Goal: Task Accomplishment & Management: Manage account settings

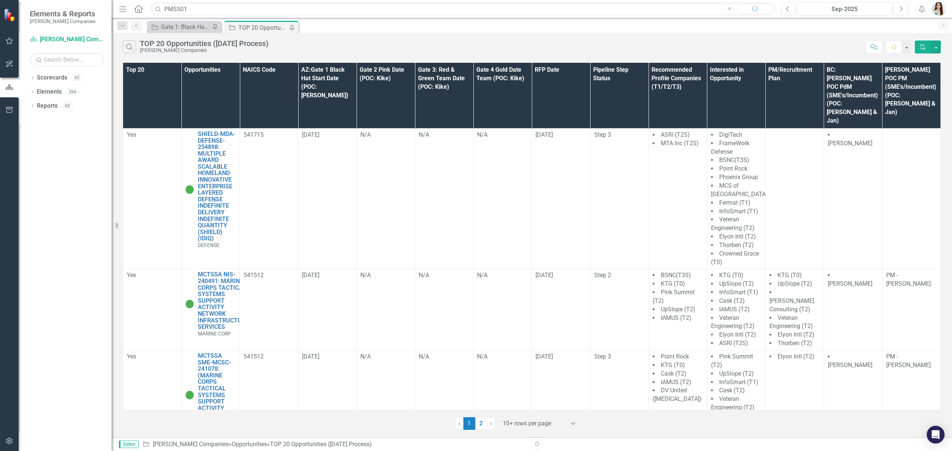
type input "PMS501"
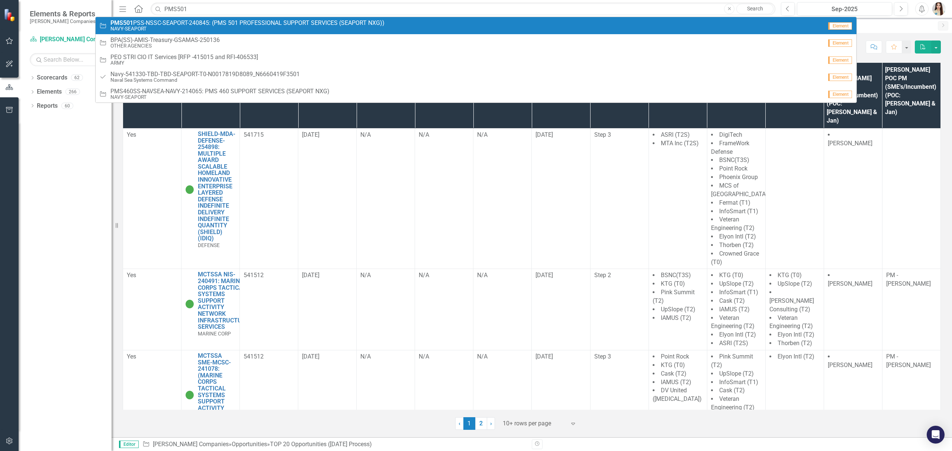
click at [283, 27] on small "NAVY-SEAPORT" at bounding box center [247, 29] width 274 height 6
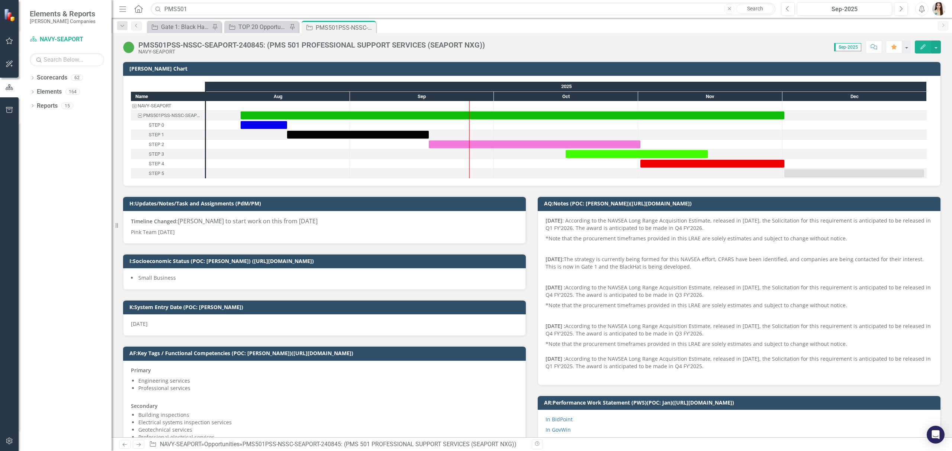
scroll to position [198, 0]
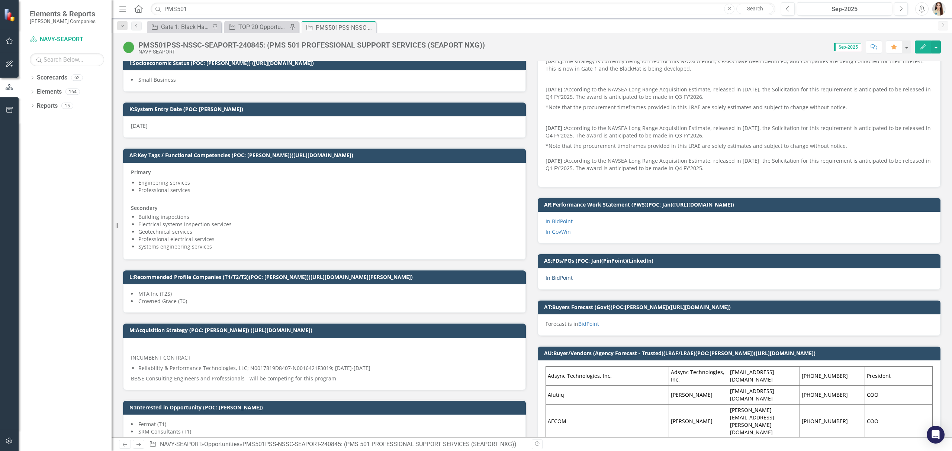
click at [561, 280] on link "In BidPoint" at bounding box center [558, 277] width 27 height 7
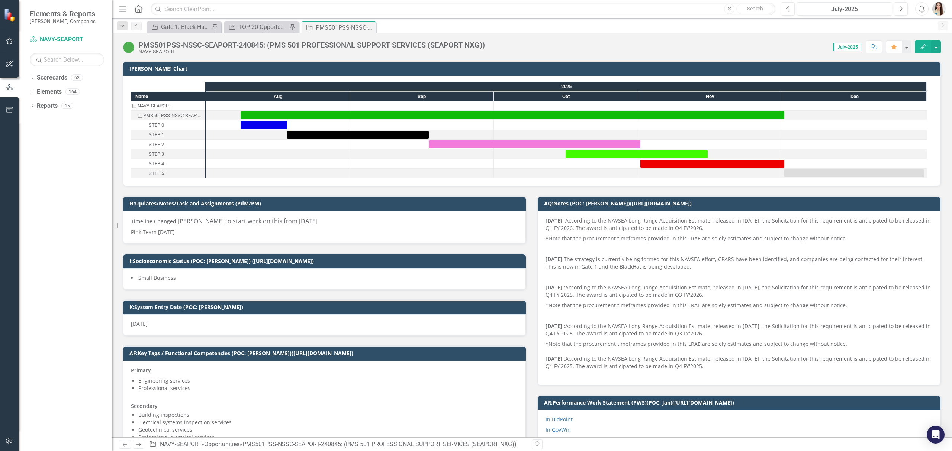
scroll to position [248, 0]
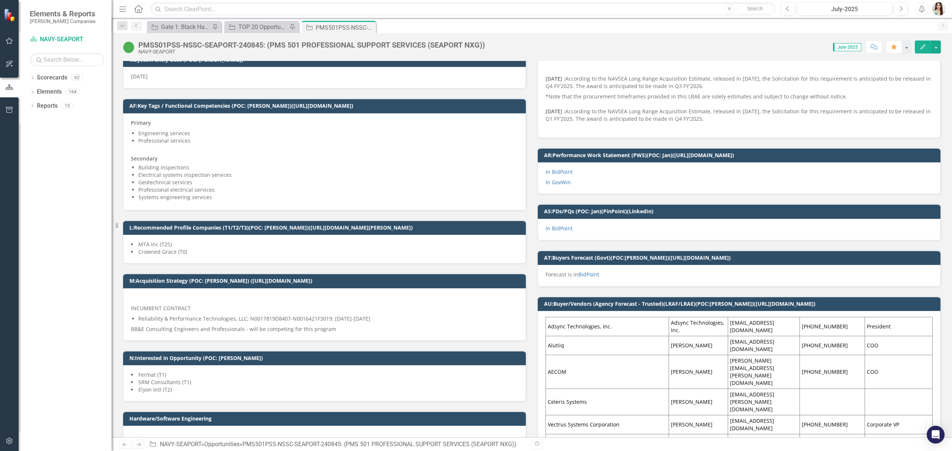
click at [618, 226] on p "In BidPoint" at bounding box center [738, 228] width 387 height 7
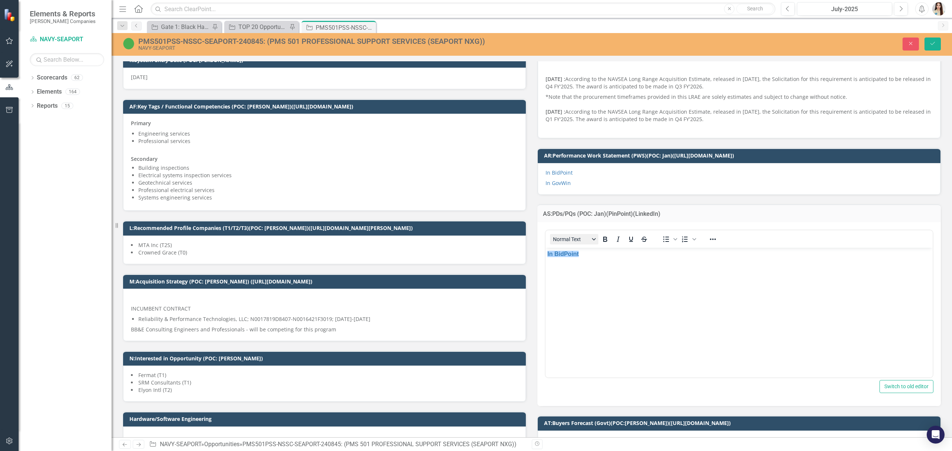
scroll to position [0, 0]
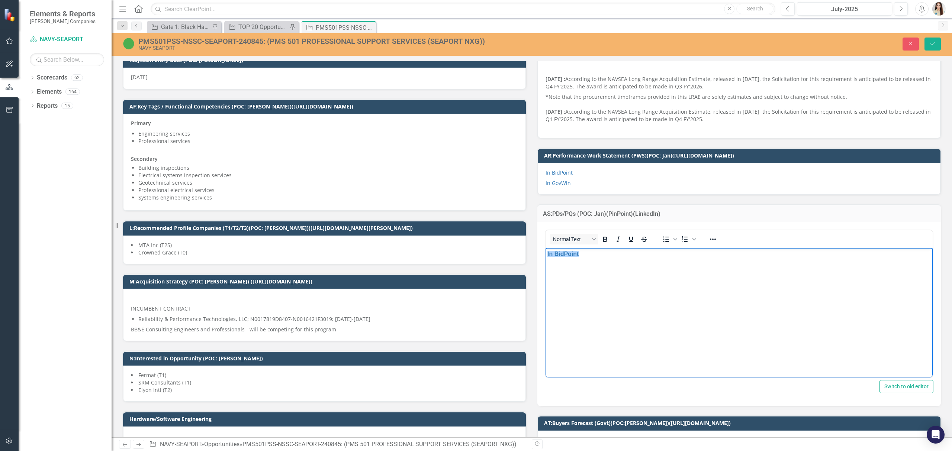
click at [545, 252] on html "﻿In BidPoint" at bounding box center [738, 304] width 387 height 112
click at [710, 240] on icon "Reveal or hide additional toolbar items" at bounding box center [713, 239] width 6 height 1
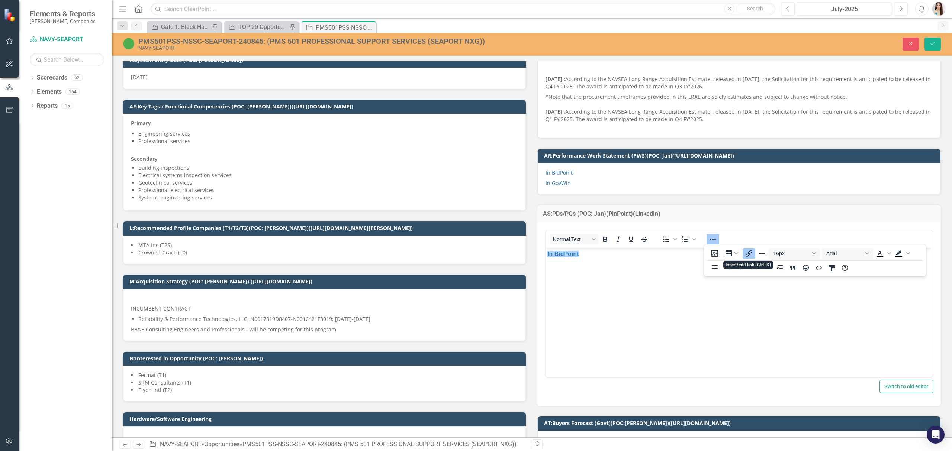
click at [753, 254] on icon "Insert/edit link" at bounding box center [748, 253] width 9 height 9
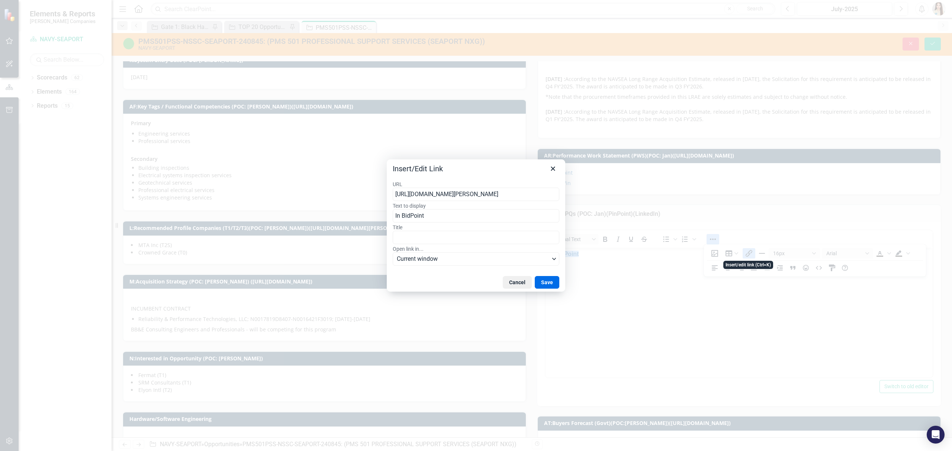
scroll to position [0, 286]
click at [496, 191] on input "[URL][DOMAIN_NAME][PERSON_NAME]" at bounding box center [476, 194] width 167 height 13
type input "[URL][DOMAIN_NAME][PERSON_NAME]"
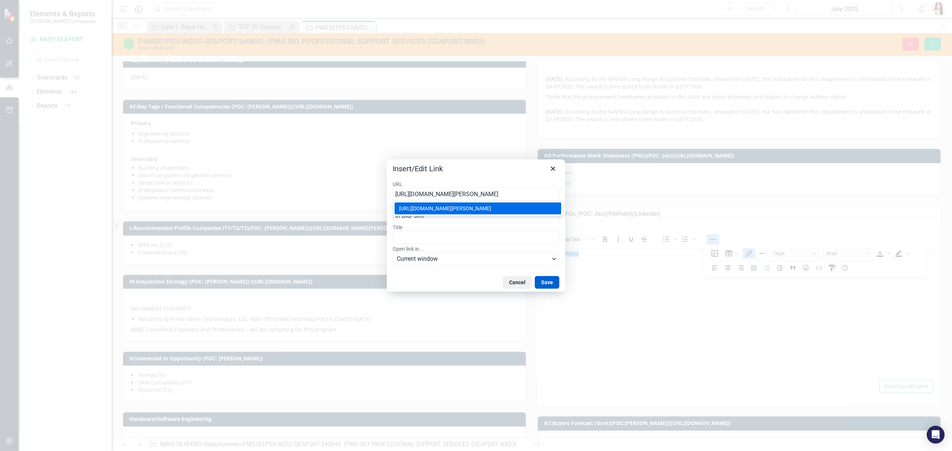
click at [546, 288] on button "Save" at bounding box center [547, 282] width 25 height 13
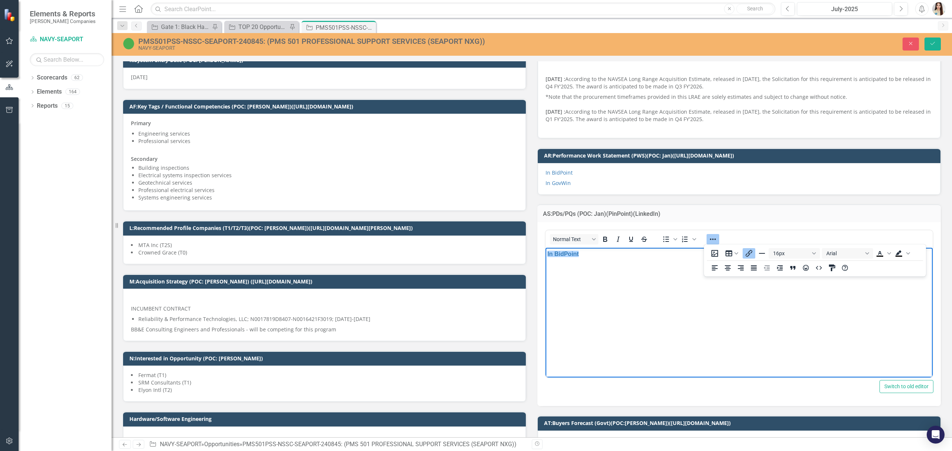
click at [642, 270] on body "﻿In BidPoint" at bounding box center [738, 304] width 387 height 112
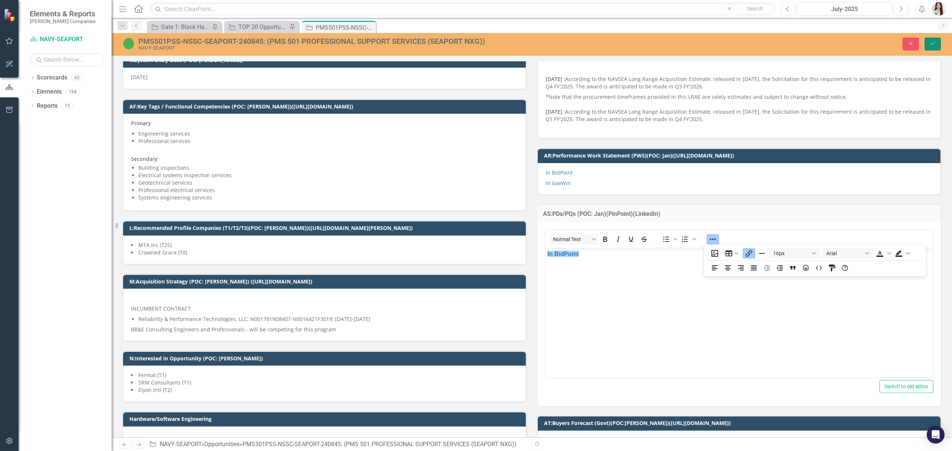
click at [930, 45] on icon "Save" at bounding box center [932, 43] width 7 height 5
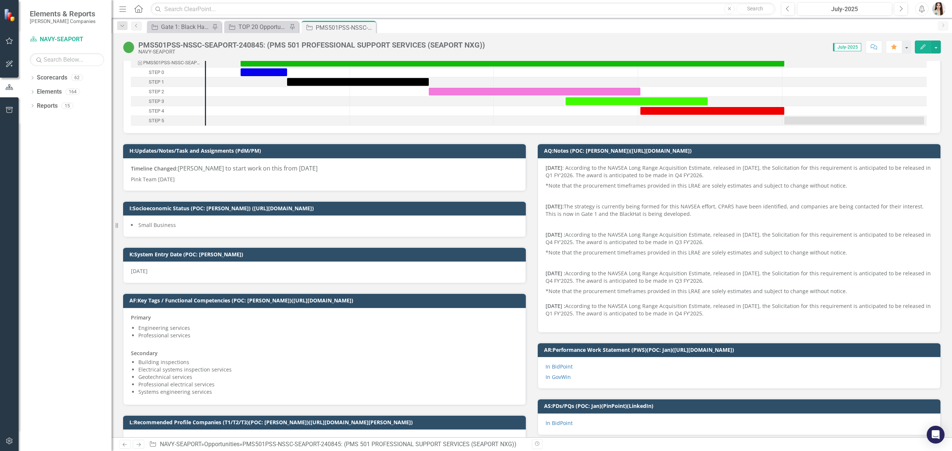
scroll to position [0, 0]
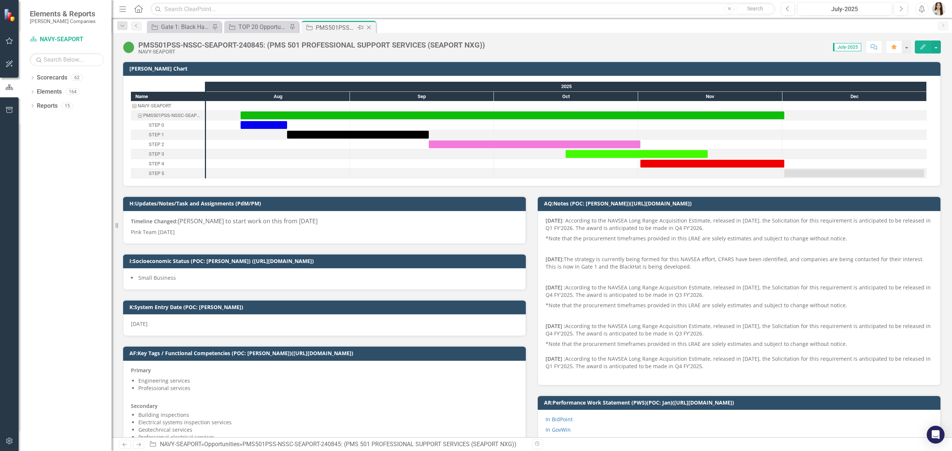
click at [371, 29] on icon "Close" at bounding box center [368, 28] width 7 height 6
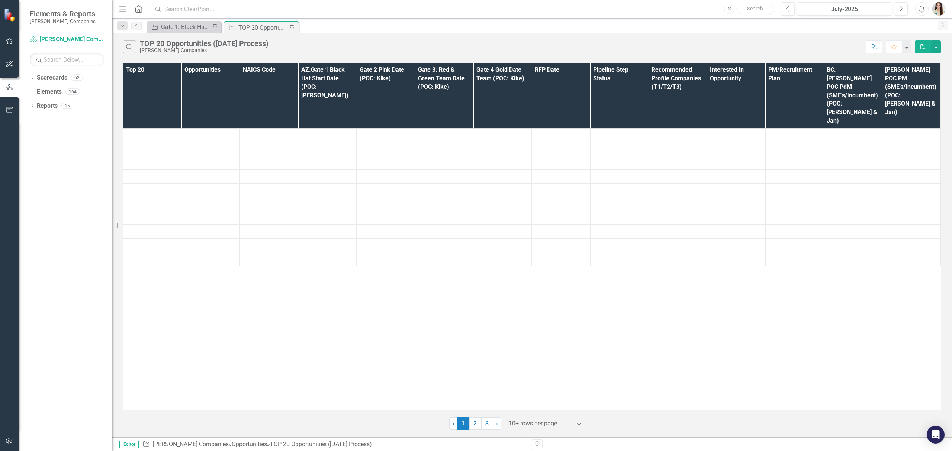
click at [337, 9] on input "text" at bounding box center [463, 9] width 625 height 13
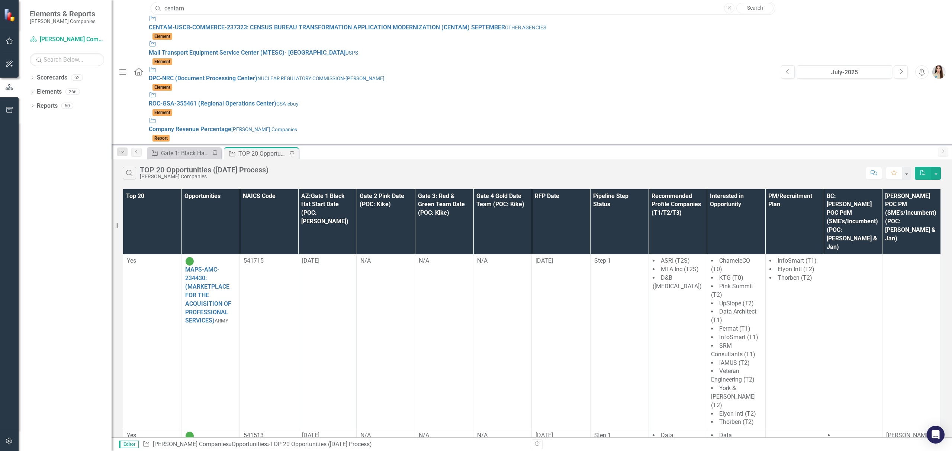
type input "centam"
drag, startPoint x: 316, startPoint y: 16, endPoint x: 309, endPoint y: 20, distance: 7.5
click at [309, 24] on span "CENTAM -USCB-COMMERCE-237323: CENSUS BUREAU TRANSFORMATION APPLICATION MODERNIZ…" at bounding box center [327, 27] width 356 height 7
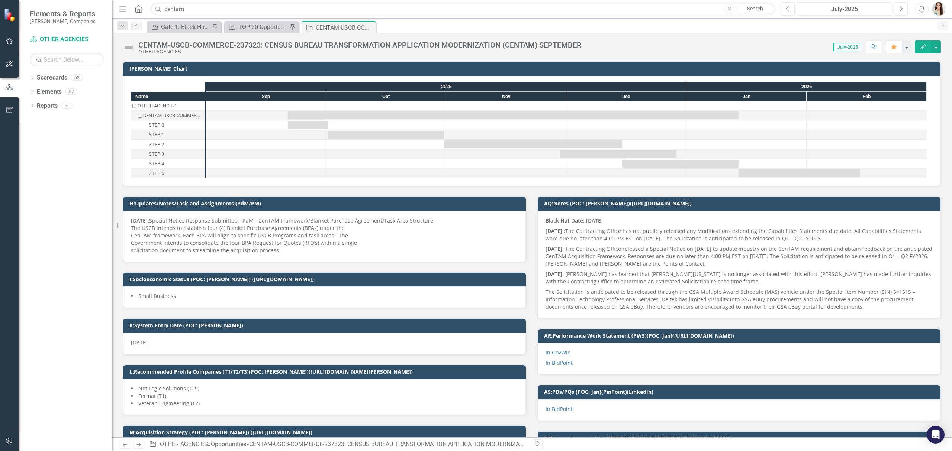
click at [231, 48] on div "CENTAM-USCB-COMMERCE-237323: CENSUS BUREAU TRANSFORMATION APPLICATION MODERNIZA…" at bounding box center [359, 45] width 443 height 8
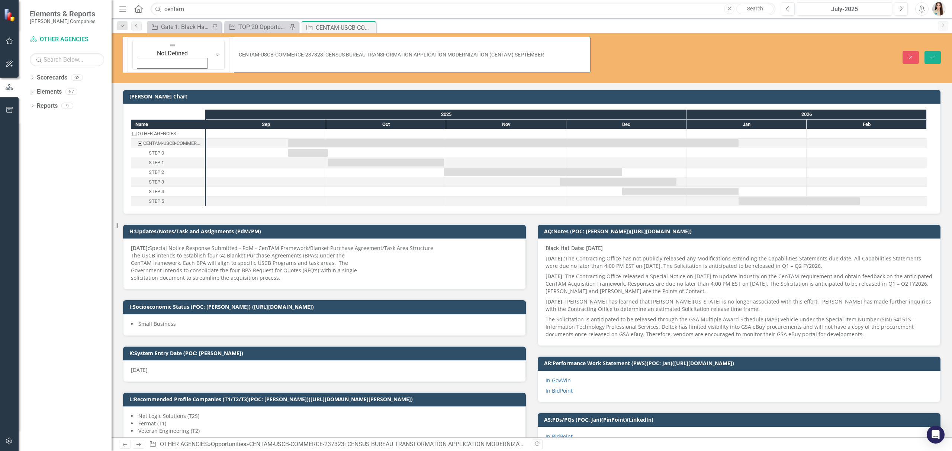
click at [234, 45] on input "CENTAM-USCB-COMMERCE-237323: CENSUS BUREAU TRANSFORMATION APPLICATION MODERNIZA…" at bounding box center [412, 55] width 357 height 36
click at [914, 51] on button "Close" at bounding box center [910, 57] width 16 height 13
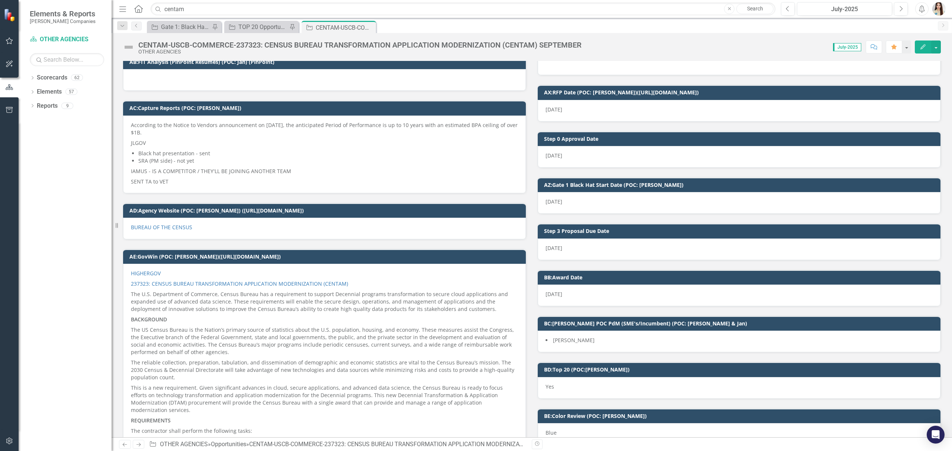
scroll to position [1636, 0]
